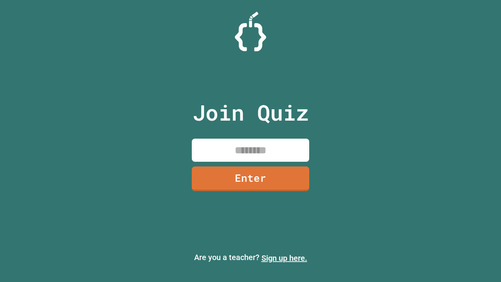
click at [284, 258] on link "Sign up here." at bounding box center [284, 257] width 46 height 9
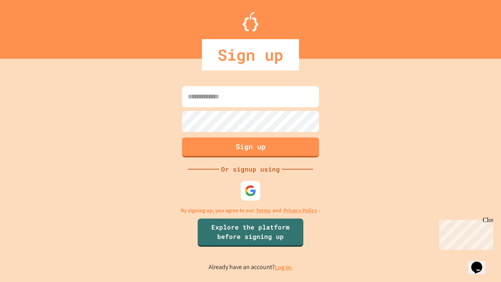
click at [284, 267] on link "Log in." at bounding box center [284, 267] width 18 height 8
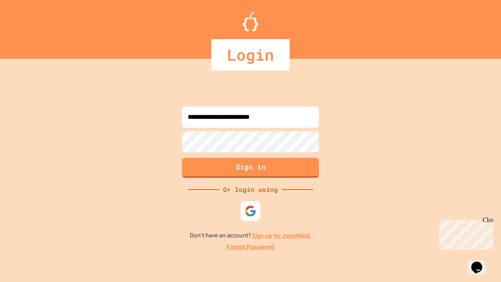
type input "**********"
